Goal: Transaction & Acquisition: Purchase product/service

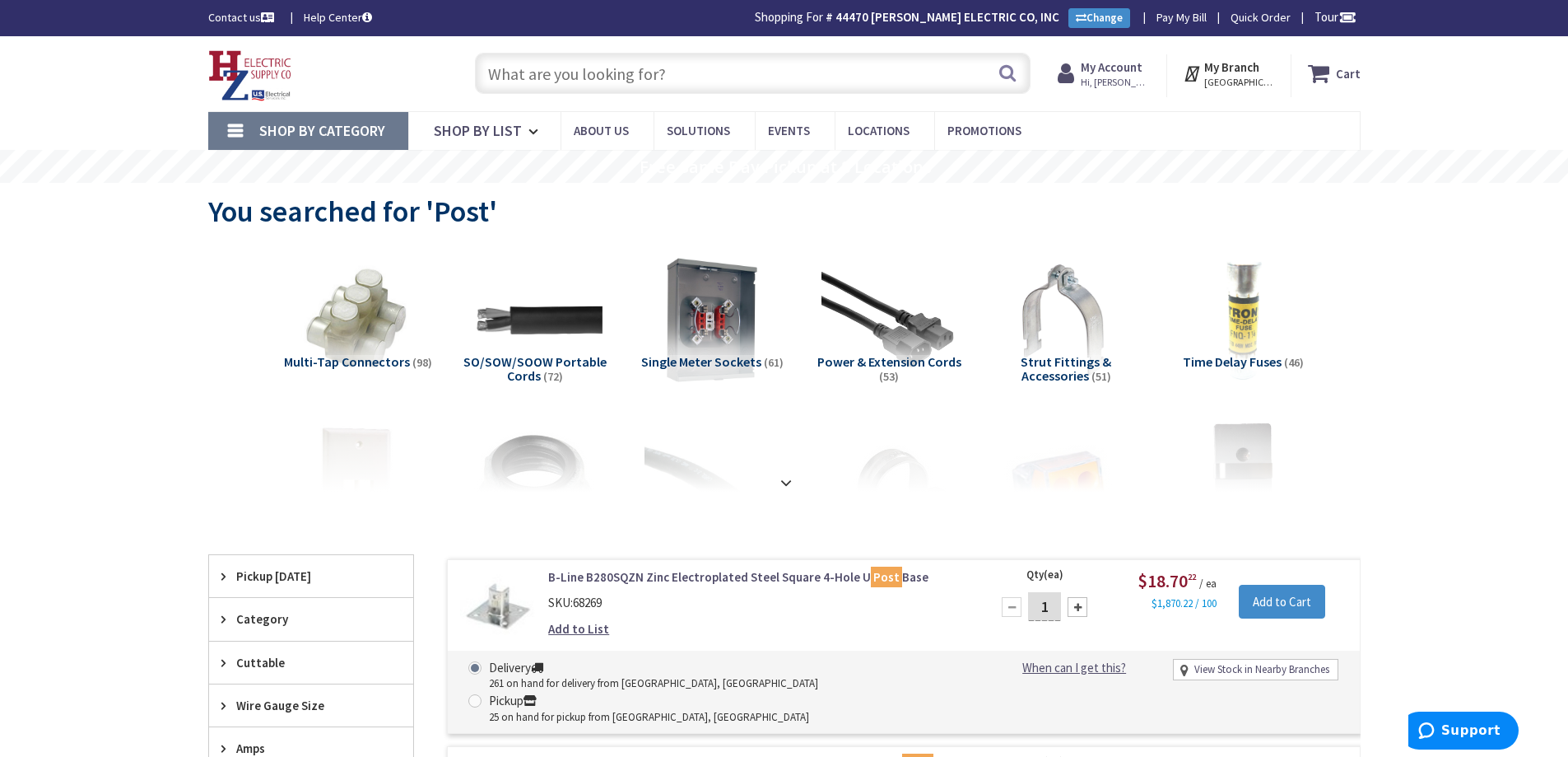
click at [595, 76] on input "text" at bounding box center [753, 73] width 555 height 41
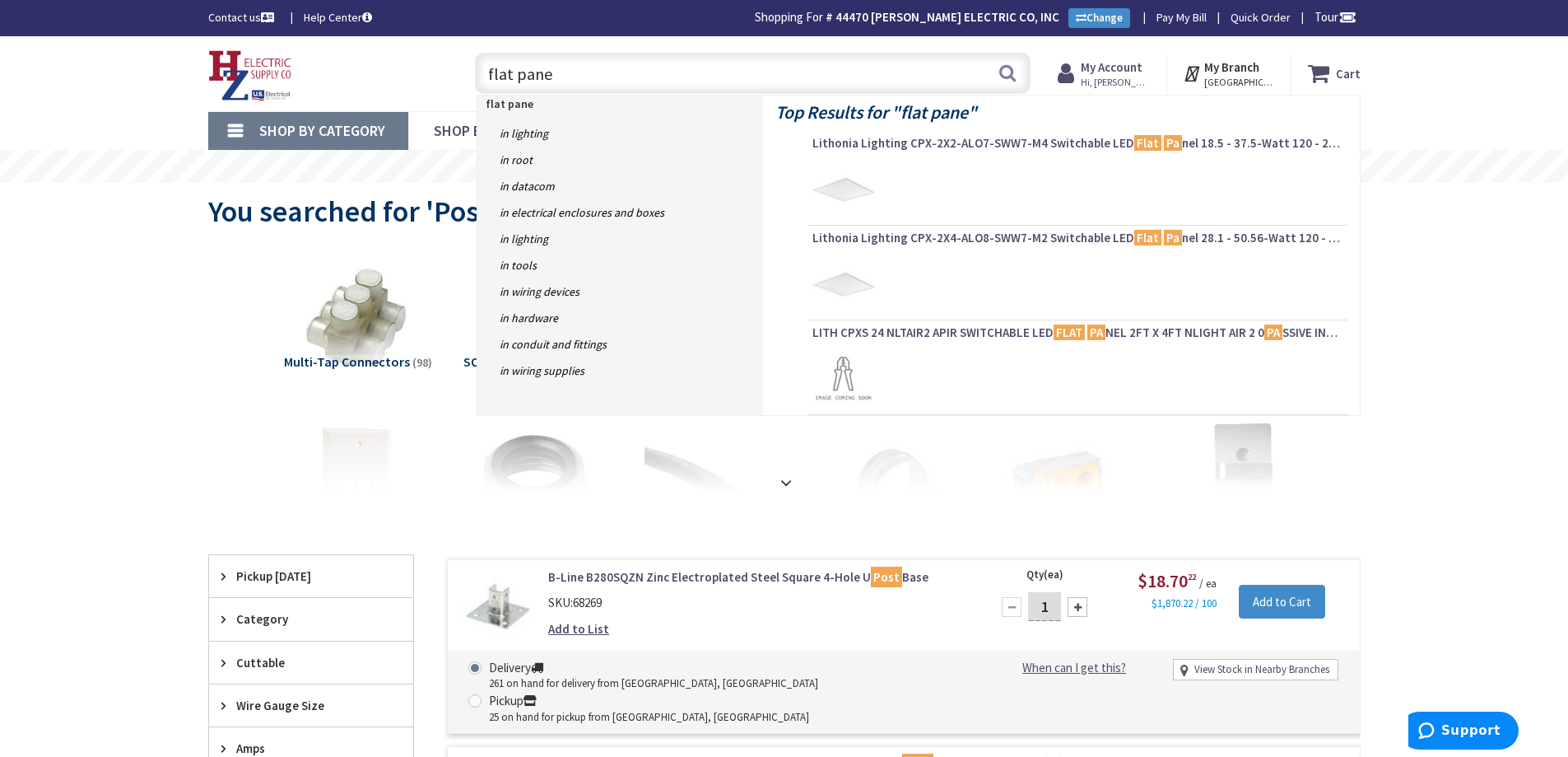
type input "flat panel"
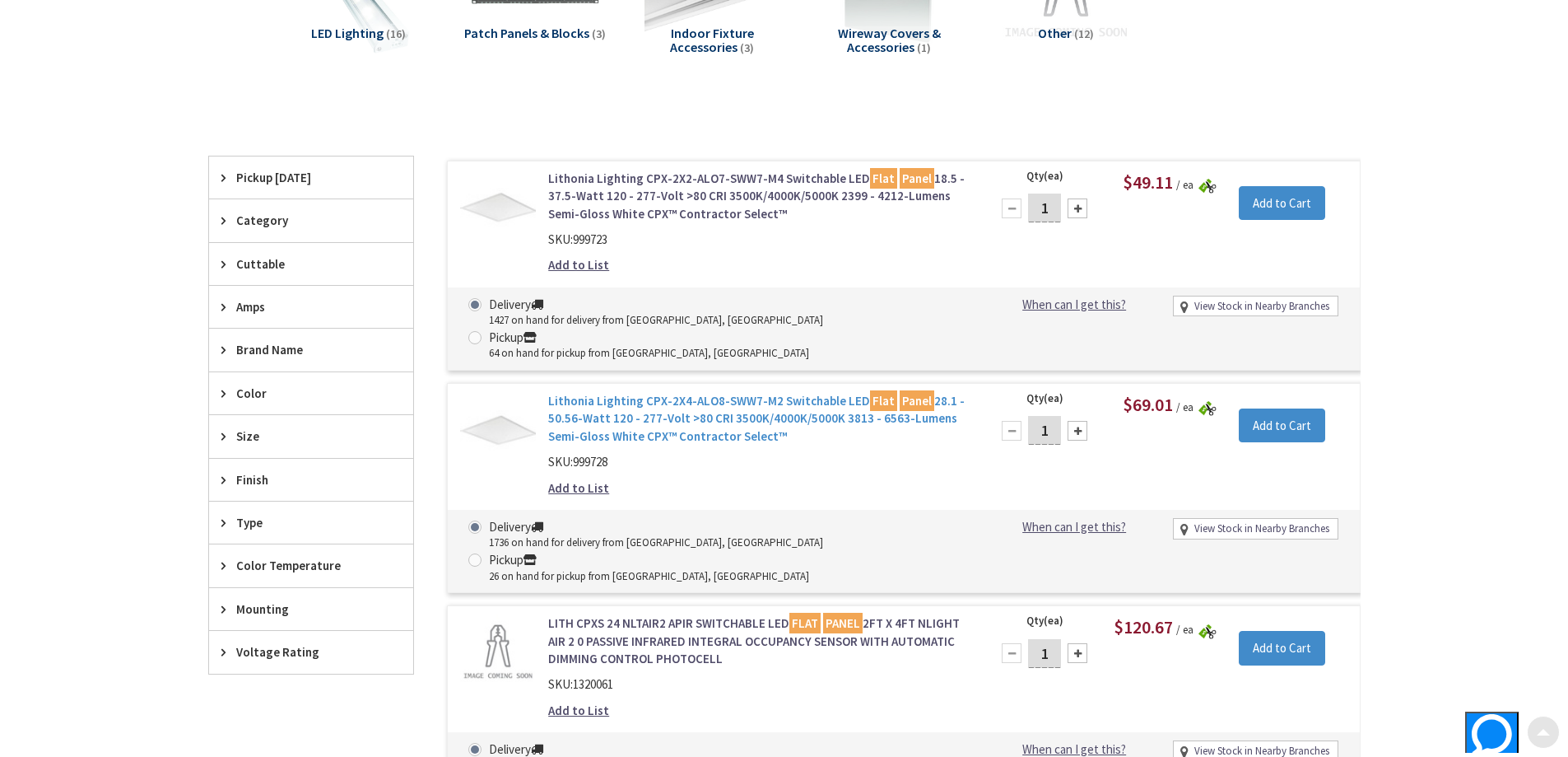
scroll to position [329, 0]
click at [662, 391] on link "Lithonia Lighting CPX-2X4-ALO8-SWW7-M2 Switchable LED Flat Panel 28.1 - 50.56-W…" at bounding box center [757, 417] width 419 height 53
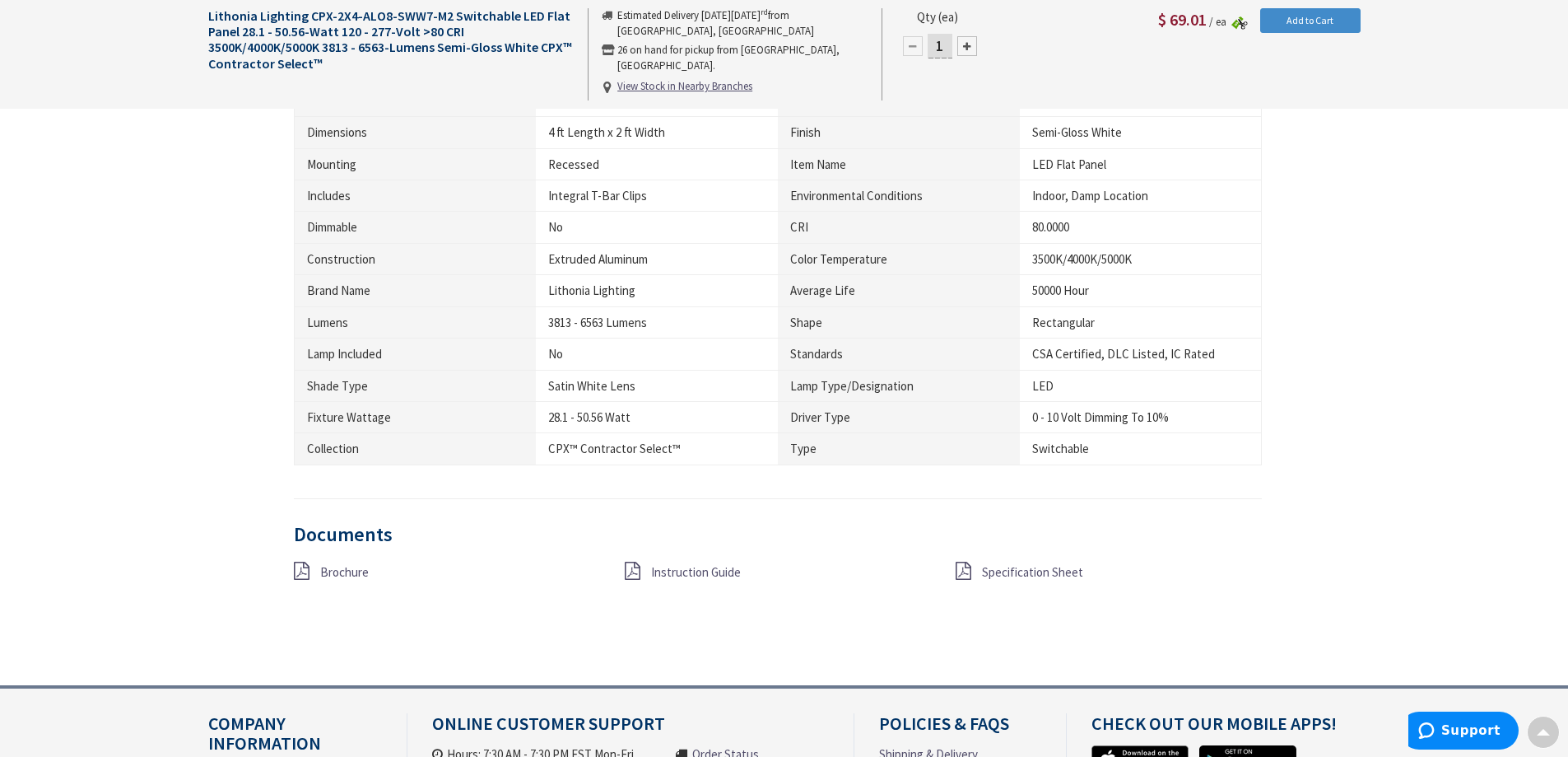
scroll to position [1072, 0]
drag, startPoint x: 609, startPoint y: 355, endPoint x: 548, endPoint y: 271, distance: 103.8
click at [548, 271] on tbody "Voltage Rating 120 - 277 Volt UPC 19304854284 Manufacturer Name Lithonia Lighti…" at bounding box center [778, 244] width 968 height 443
click at [663, 371] on td "Satin White Lens" at bounding box center [657, 387] width 242 height 31
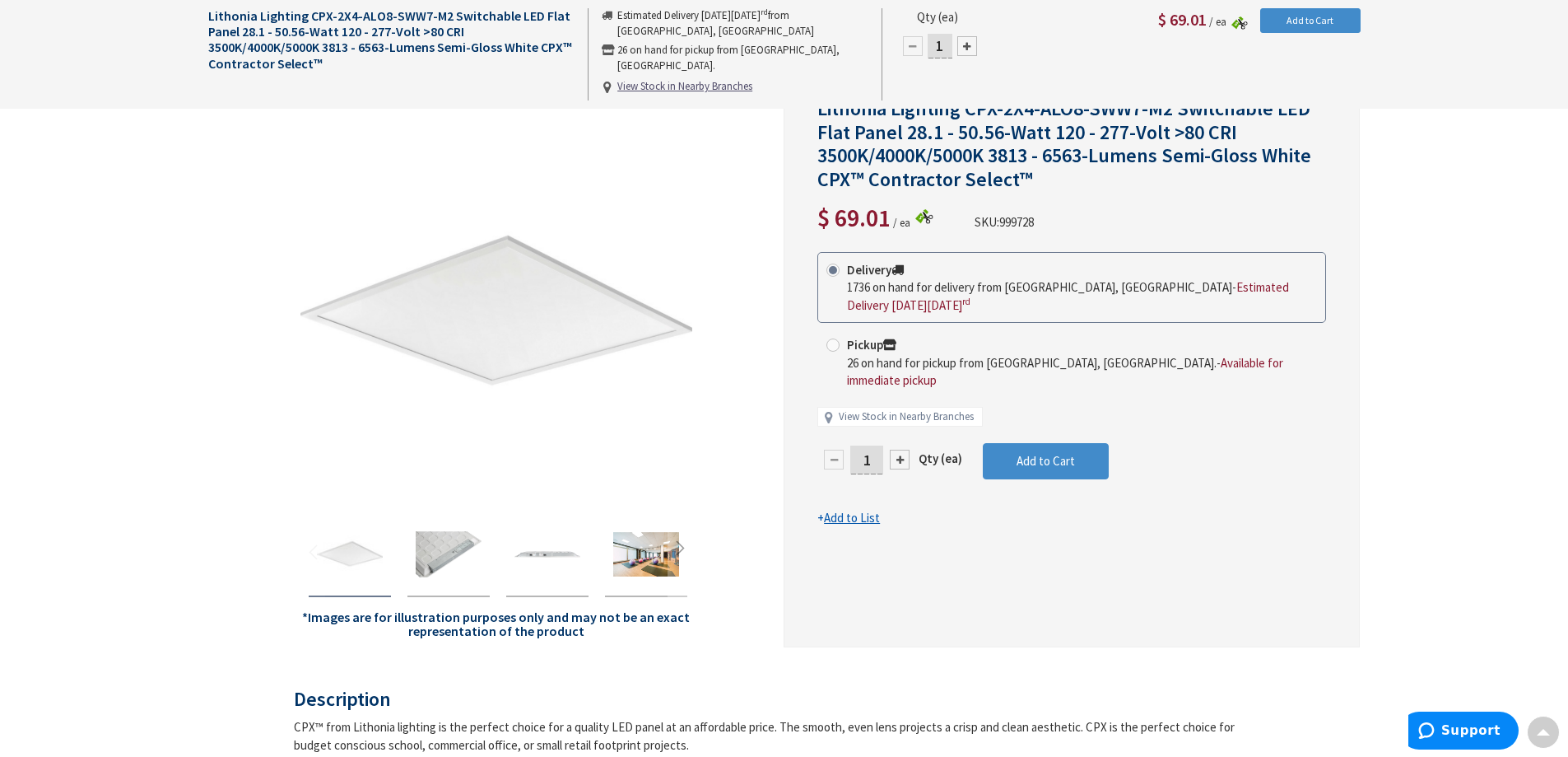
scroll to position [0, 0]
